Goal: Information Seeking & Learning: Check status

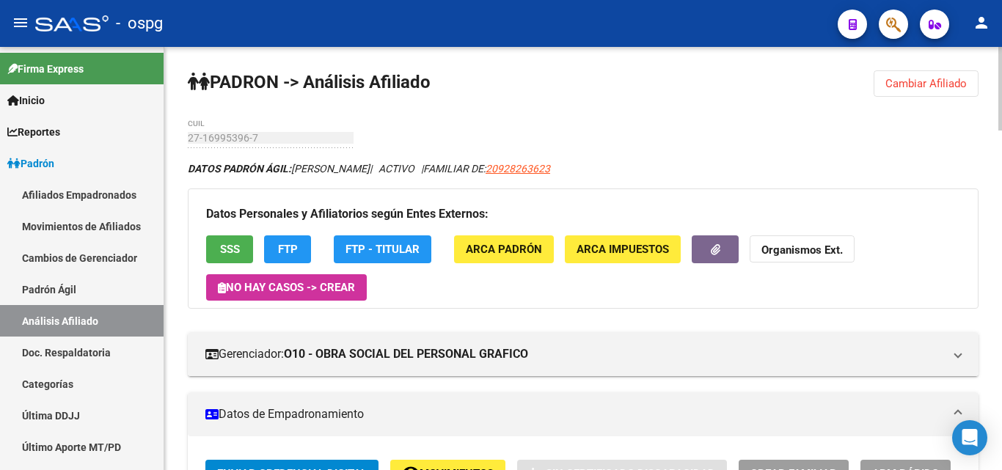
click at [942, 87] on span "Cambiar Afiliado" at bounding box center [926, 83] width 81 height 13
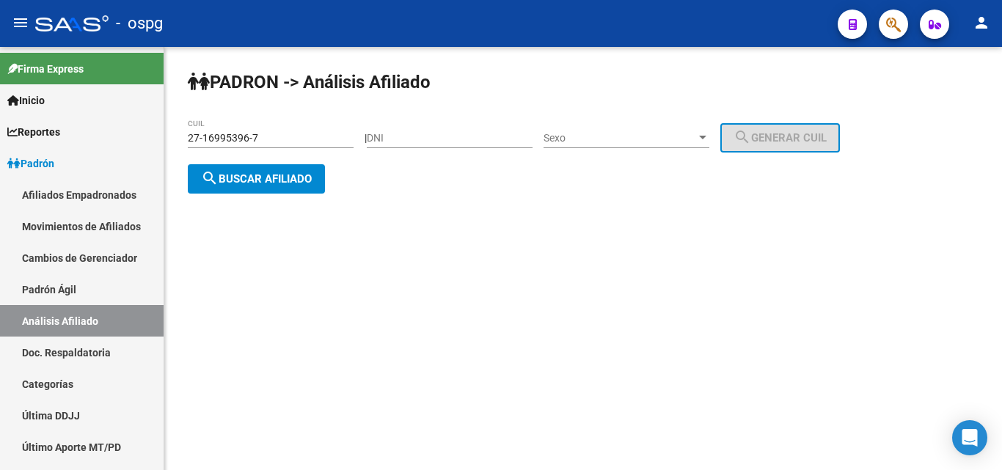
click at [316, 136] on div "27-16995396-7 CUIL" at bounding box center [271, 133] width 166 height 29
drag, startPoint x: 313, startPoint y: 139, endPoint x: 208, endPoint y: 139, distance: 104.9
click at [147, 132] on mat-sidenav-container "Firma Express Inicio Calendario SSS Instructivos Contacto OS Reportes Ingresos …" at bounding box center [501, 258] width 1002 height 423
paste input "3-25156558-9"
click at [255, 179] on span "search Buscar afiliado" at bounding box center [256, 178] width 111 height 13
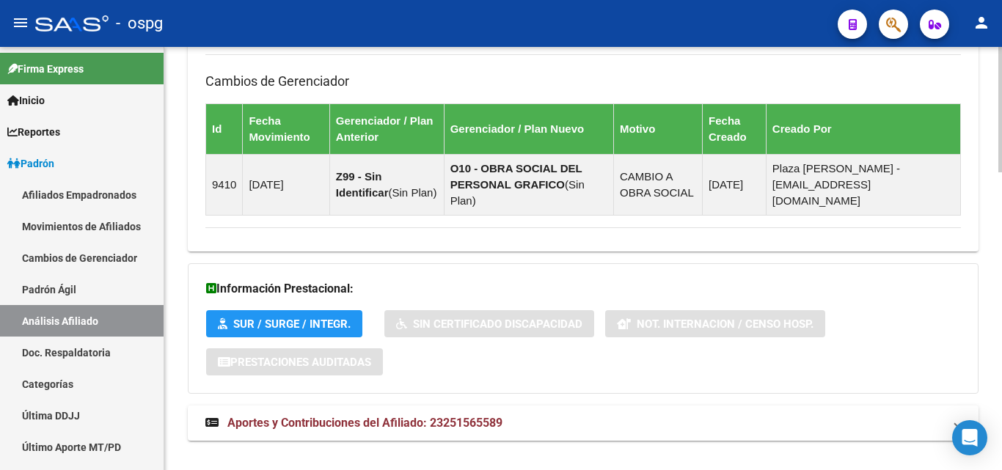
scroll to position [1005, 0]
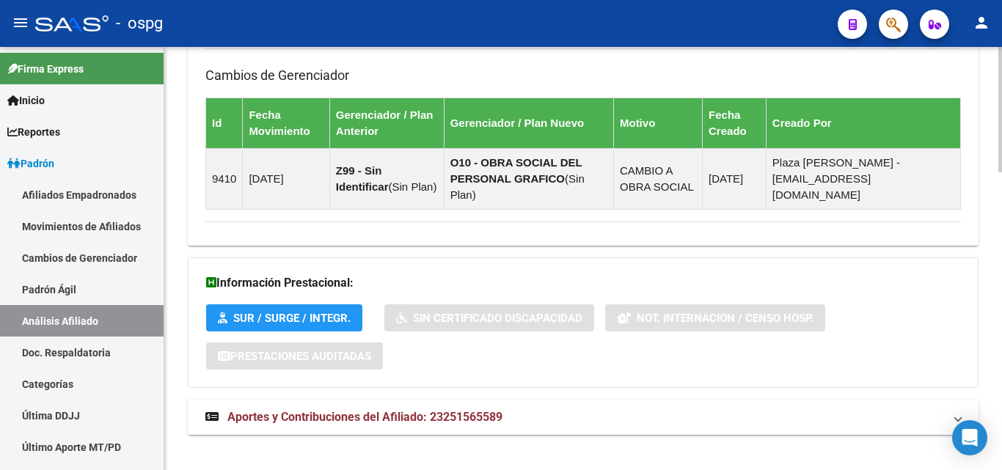
click at [520, 409] on mat-panel-title "Aportes y Contribuciones del Afiliado: 23251565589" at bounding box center [574, 417] width 738 height 16
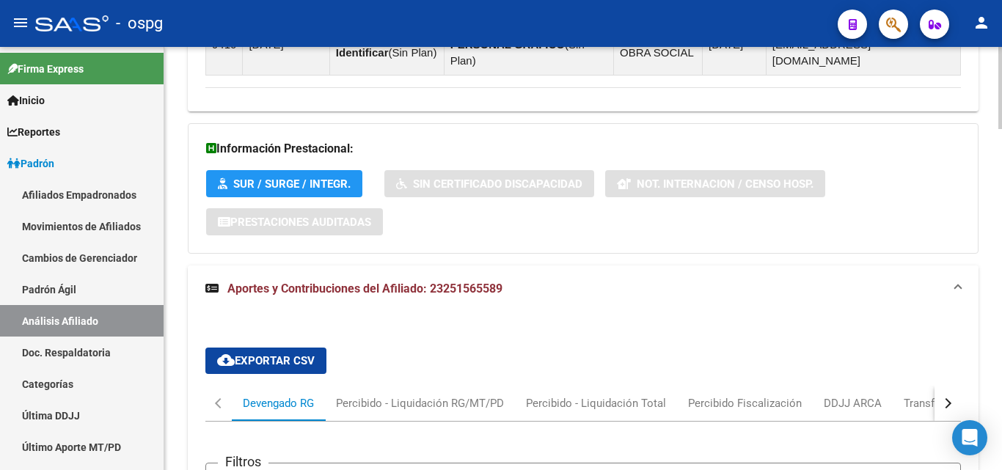
scroll to position [1237, 0]
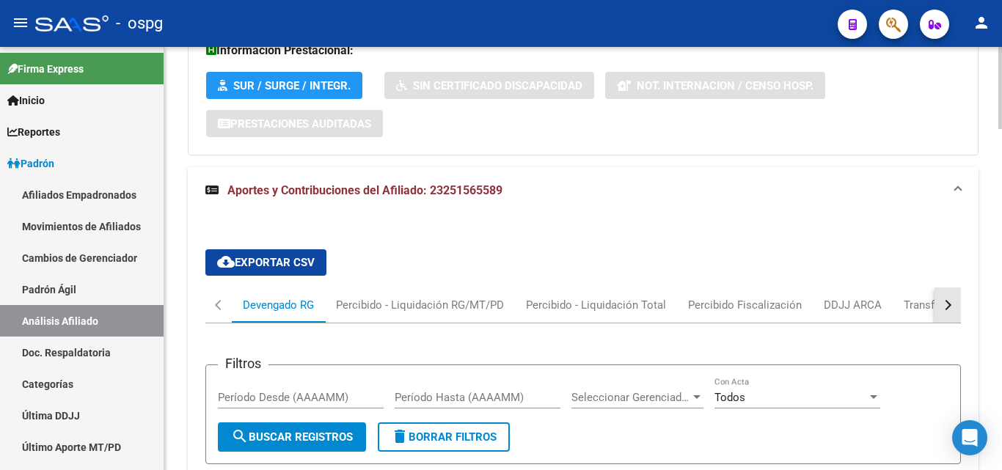
click at [939, 288] on button "button" at bounding box center [948, 305] width 26 height 35
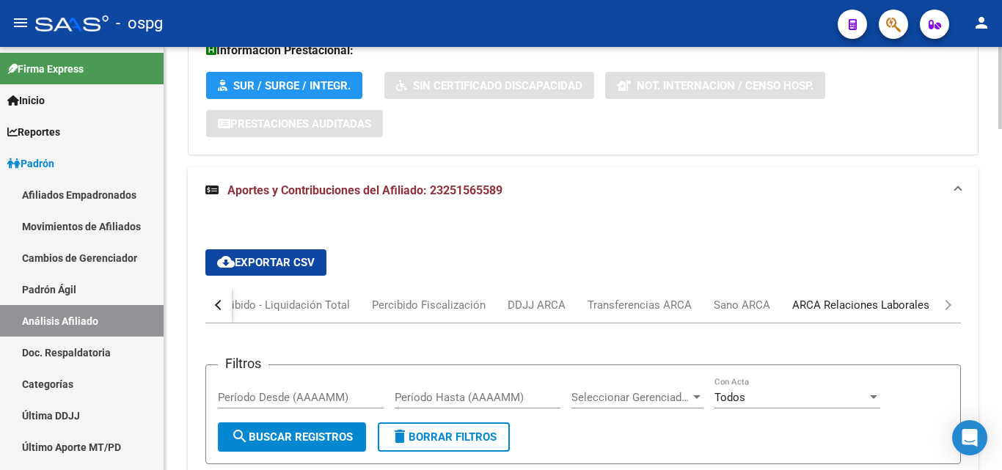
click at [903, 297] on div "ARCA Relaciones Laborales" at bounding box center [861, 305] width 137 height 16
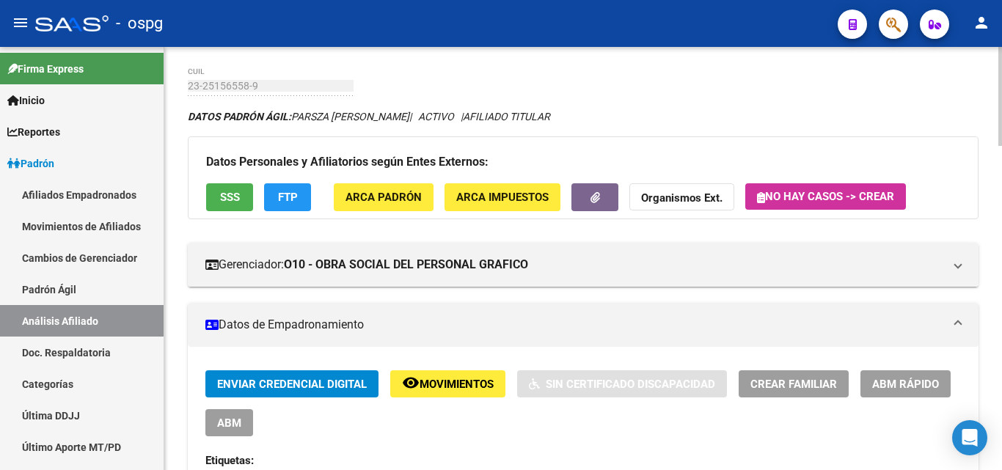
scroll to position [0, 0]
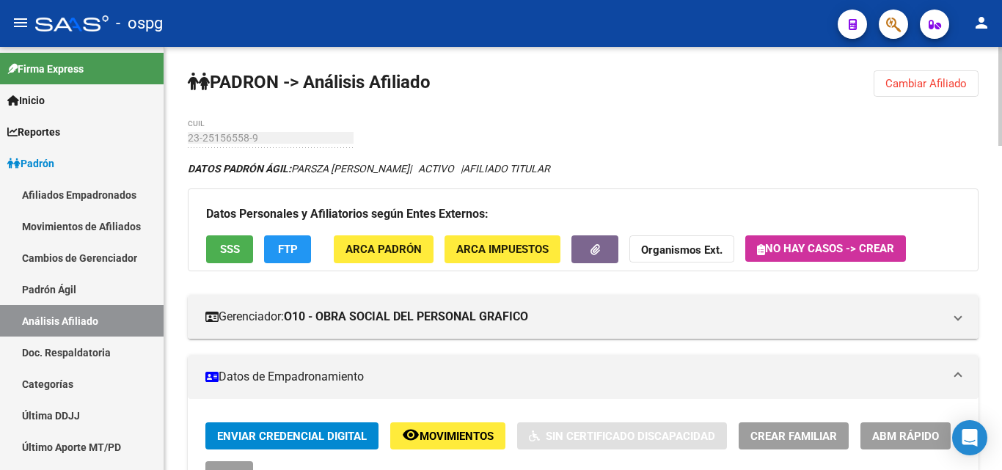
drag, startPoint x: 905, startPoint y: 67, endPoint x: 904, endPoint y: 76, distance: 8.8
drag, startPoint x: 903, startPoint y: 79, endPoint x: 793, endPoint y: 89, distance: 110.5
click at [900, 77] on span "Cambiar Afiliado" at bounding box center [926, 83] width 81 height 13
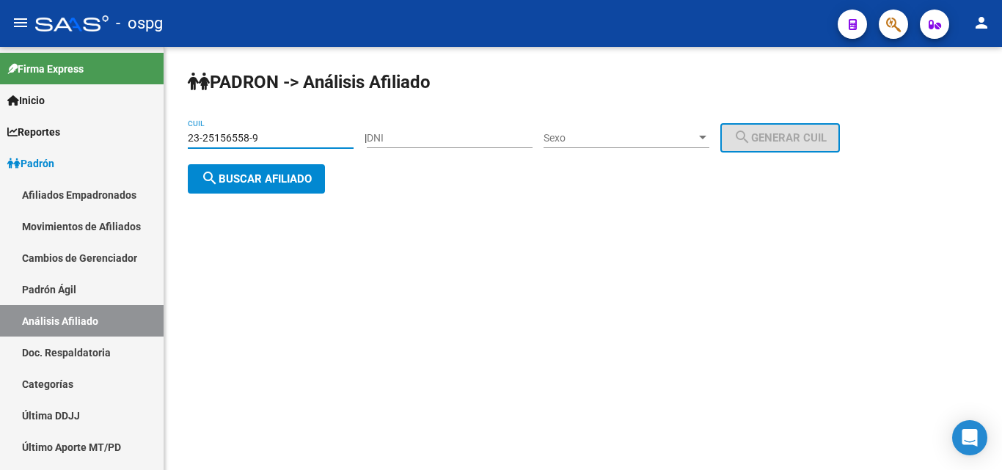
drag, startPoint x: 201, startPoint y: 141, endPoint x: 216, endPoint y: 147, distance: 16.5
click at [88, 141] on mat-sidenav-container "Firma Express Inicio Calendario SSS Instructivos Contacto OS Reportes Ingresos …" at bounding box center [501, 258] width 1002 height 423
paste input "0-31033043-5"
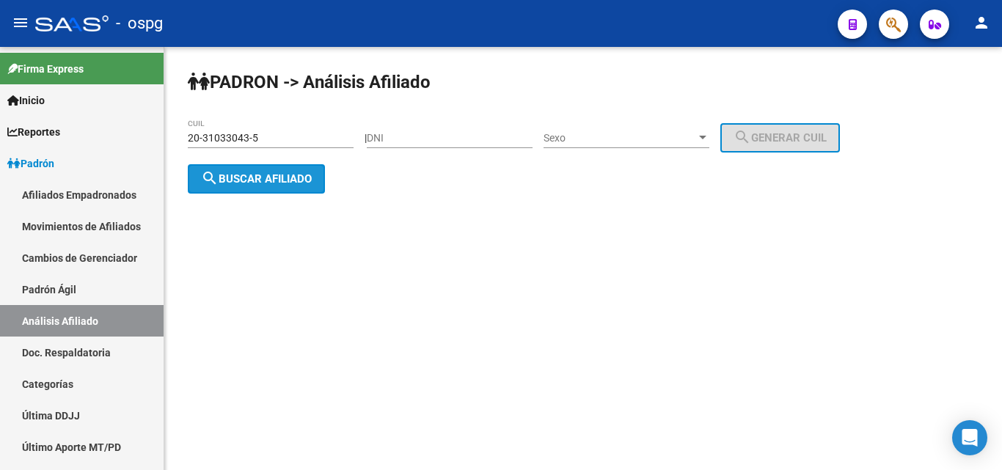
click at [277, 179] on span "search Buscar afiliado" at bounding box center [256, 178] width 111 height 13
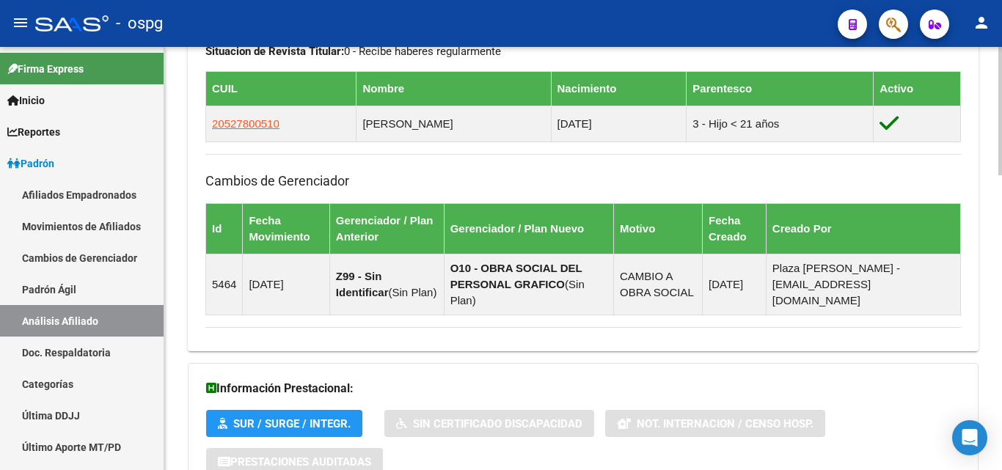
scroll to position [975, 0]
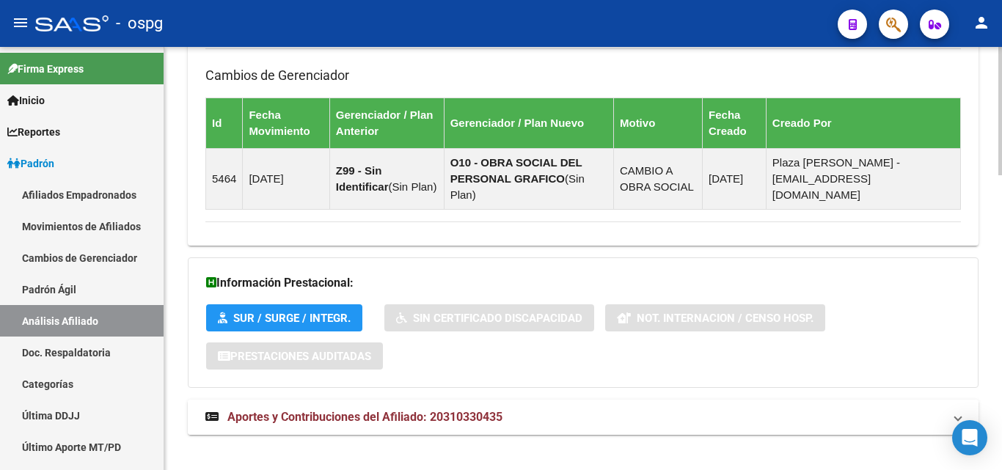
drag, startPoint x: 699, startPoint y: 408, endPoint x: 718, endPoint y: 398, distance: 21.7
click at [707, 409] on mat-panel-title "Aportes y Contribuciones del Afiliado: 20310330435" at bounding box center [574, 417] width 738 height 16
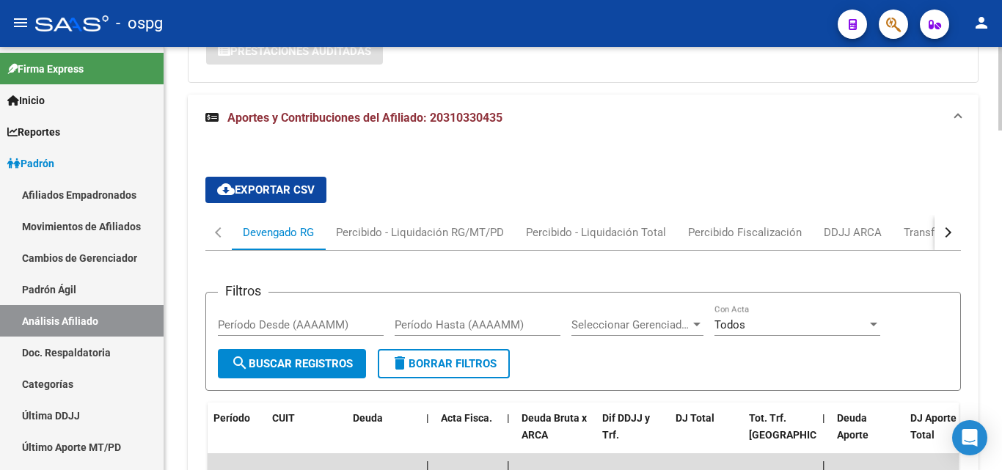
scroll to position [1281, 0]
click at [950, 216] on mat-tab-header "Devengado RG Percibido - Liquidación RG/MT/PD Percibido - Liquidación Total Per…" at bounding box center [583, 232] width 756 height 36
click at [950, 227] on div "button" at bounding box center [946, 232] width 10 height 10
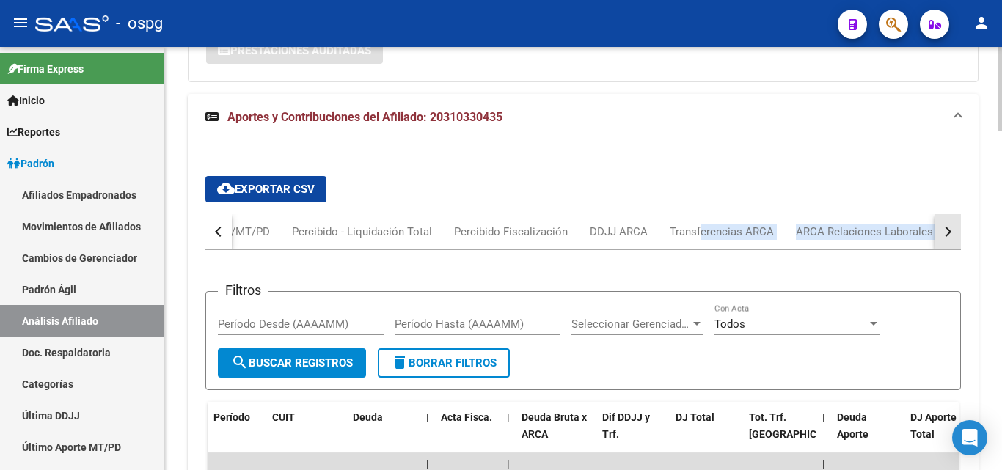
click at [947, 227] on div "button" at bounding box center [946, 232] width 10 height 10
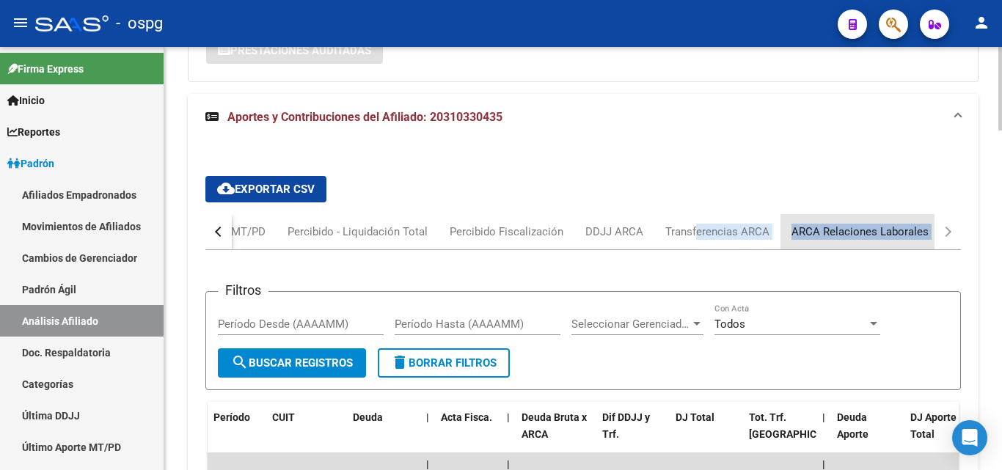
click at [898, 224] on div "ARCA Relaciones Laborales" at bounding box center [860, 232] width 137 height 16
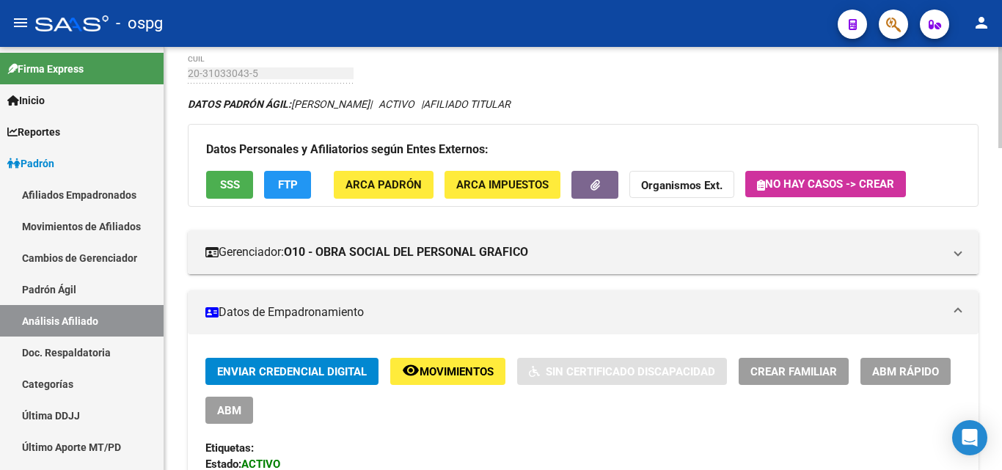
scroll to position [0, 0]
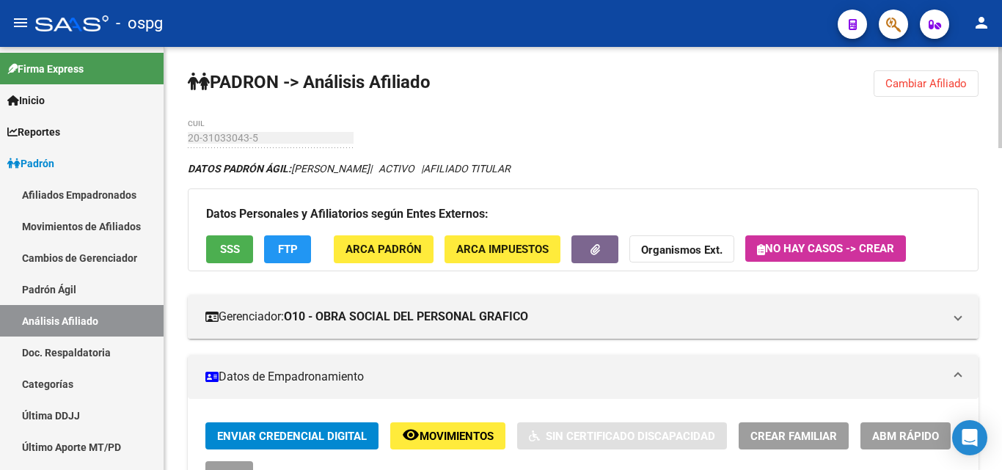
click at [919, 84] on span "Cambiar Afiliado" at bounding box center [926, 83] width 81 height 13
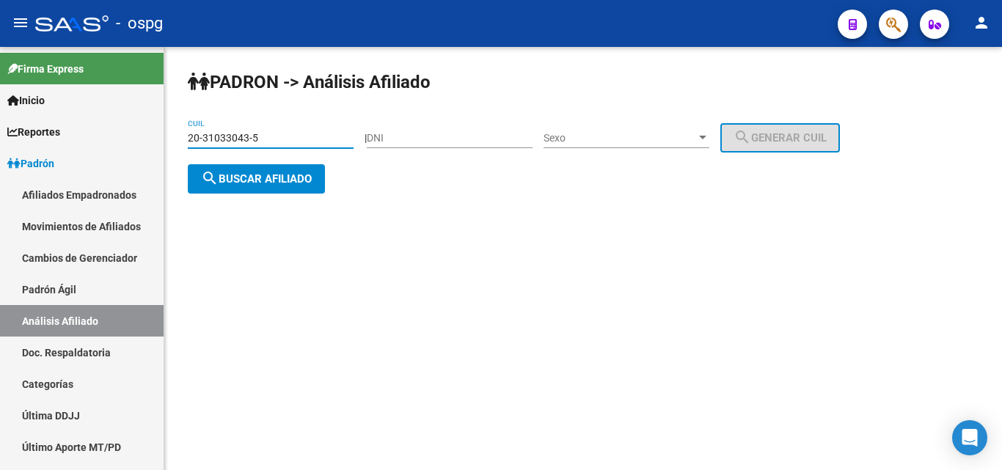
drag, startPoint x: 145, startPoint y: 133, endPoint x: 230, endPoint y: 145, distance: 86.0
click at [140, 136] on mat-sidenav-container "Firma Express Inicio Calendario SSS Instructivos Contacto OS Reportes Ingresos …" at bounding box center [501, 258] width 1002 height 423
paste input "17663928-9"
type input "20-17663928-9"
click at [291, 175] on span "search Buscar afiliado" at bounding box center [256, 178] width 111 height 13
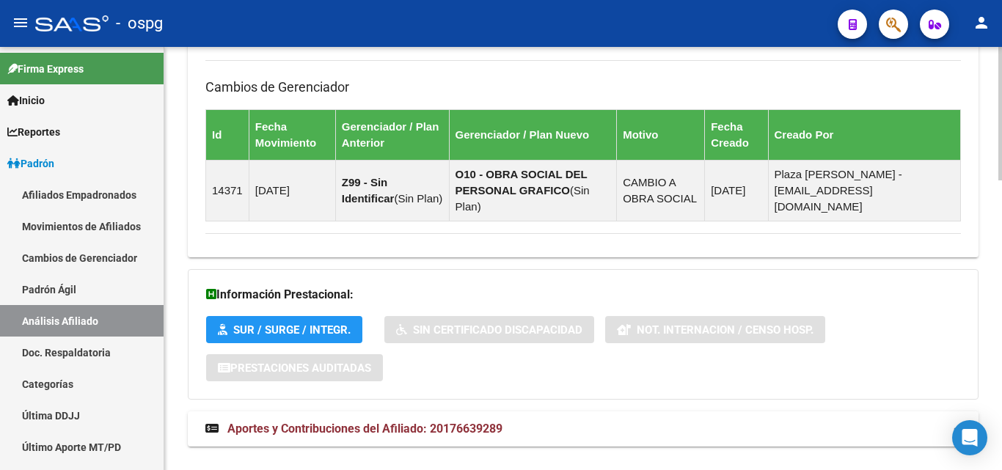
scroll to position [920, 0]
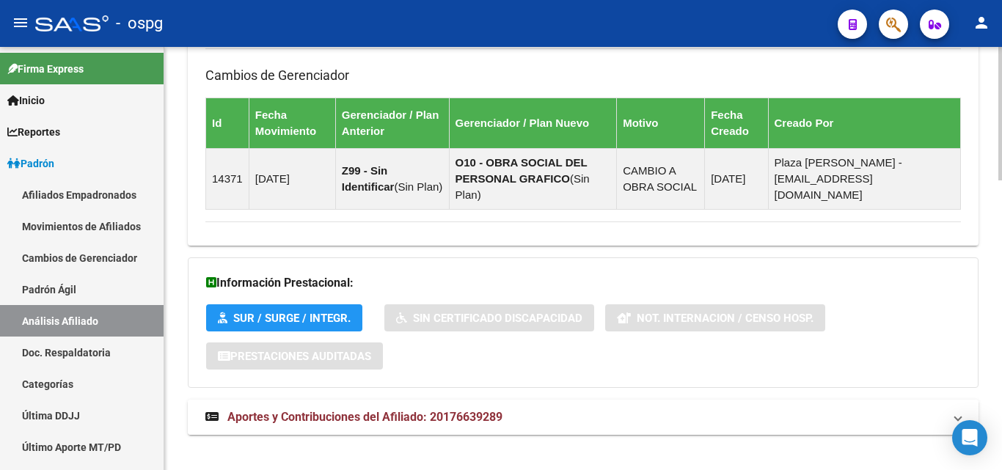
click at [453, 410] on span "Aportes y Contribuciones del Afiliado: 20176639289" at bounding box center [364, 417] width 275 height 14
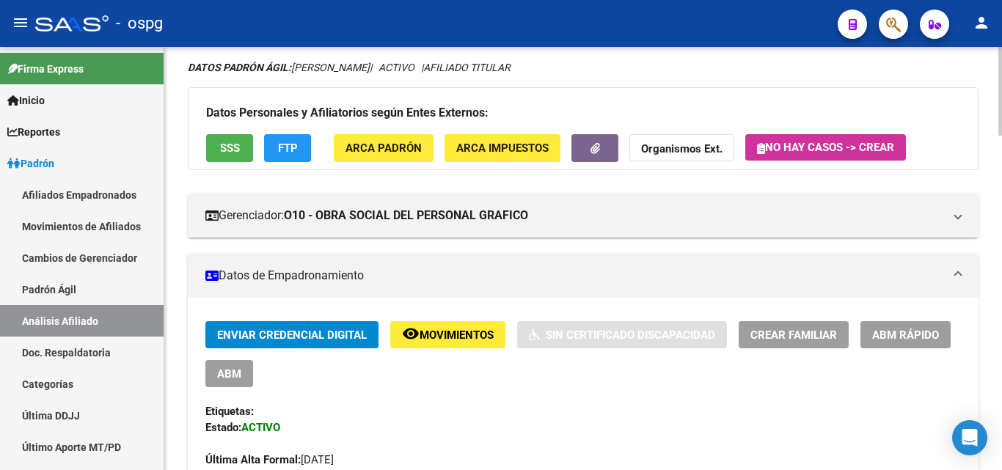
scroll to position [0, 0]
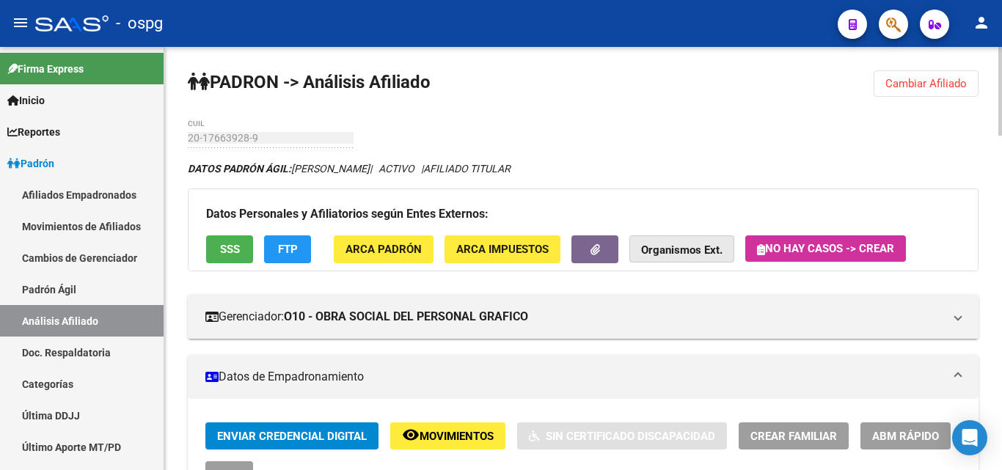
click at [699, 246] on strong "Organismos Ext." at bounding box center [681, 250] width 81 height 13
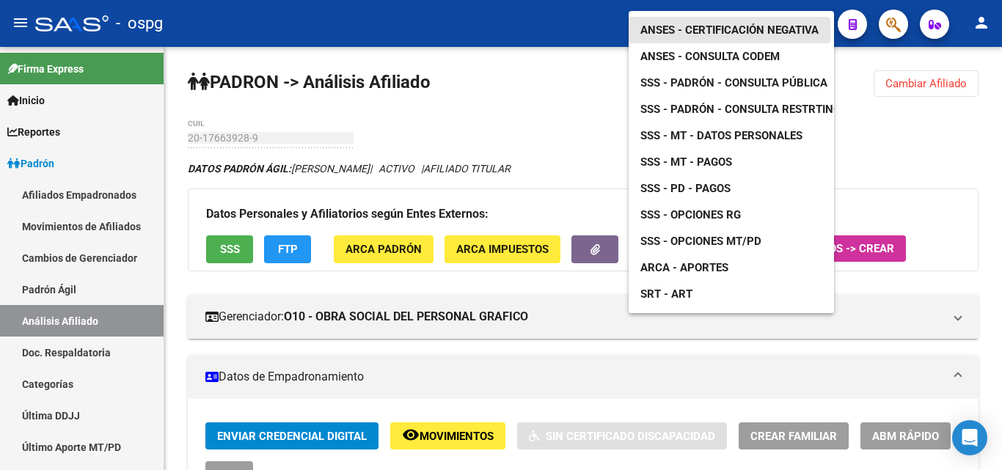
click at [714, 23] on span "ANSES - Certificación Negativa" at bounding box center [730, 29] width 178 height 13
